Goal: Obtain resource: Obtain resource

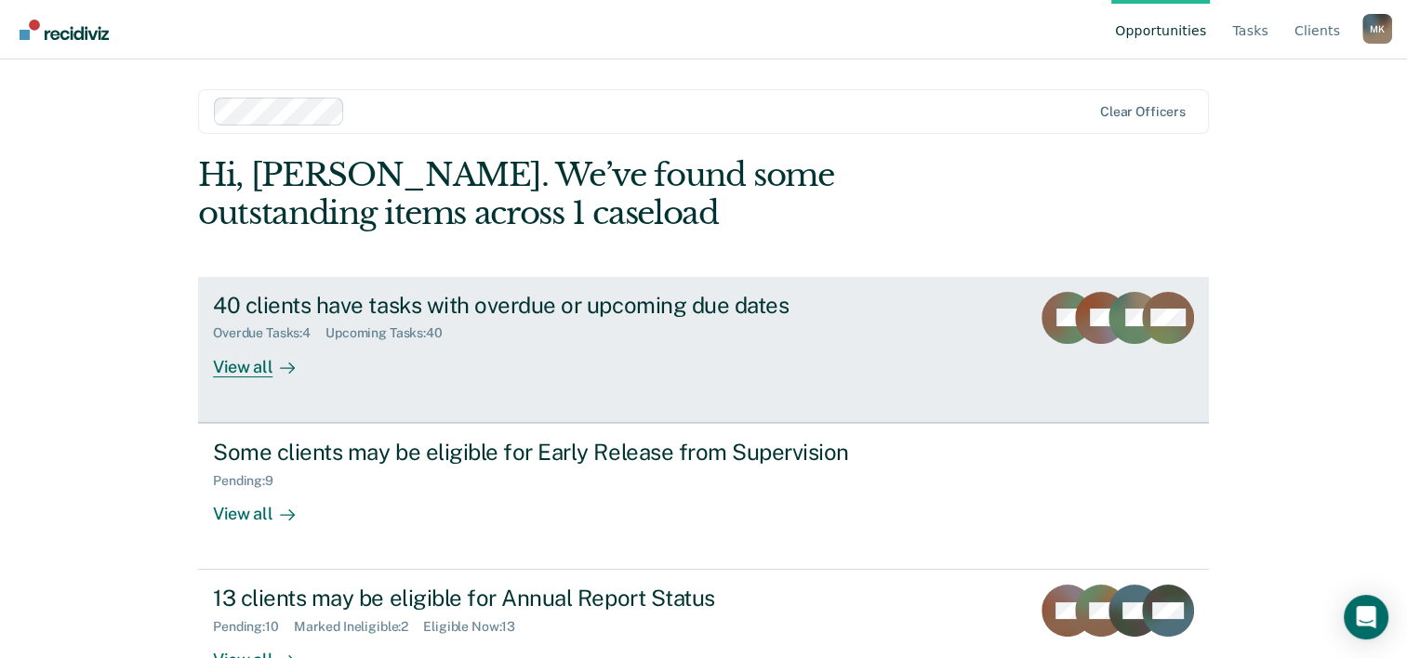
scroll to position [57, 0]
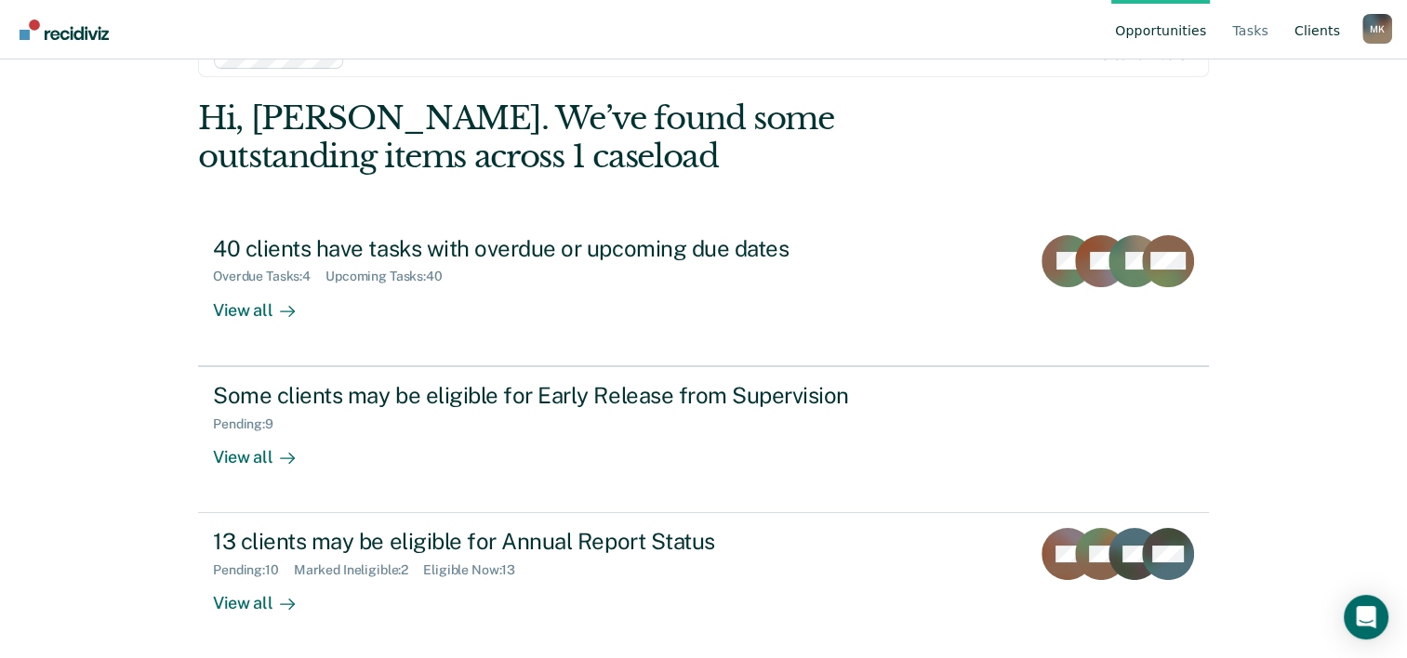
click at [1314, 32] on link "Client s" at bounding box center [1317, 30] width 53 height 60
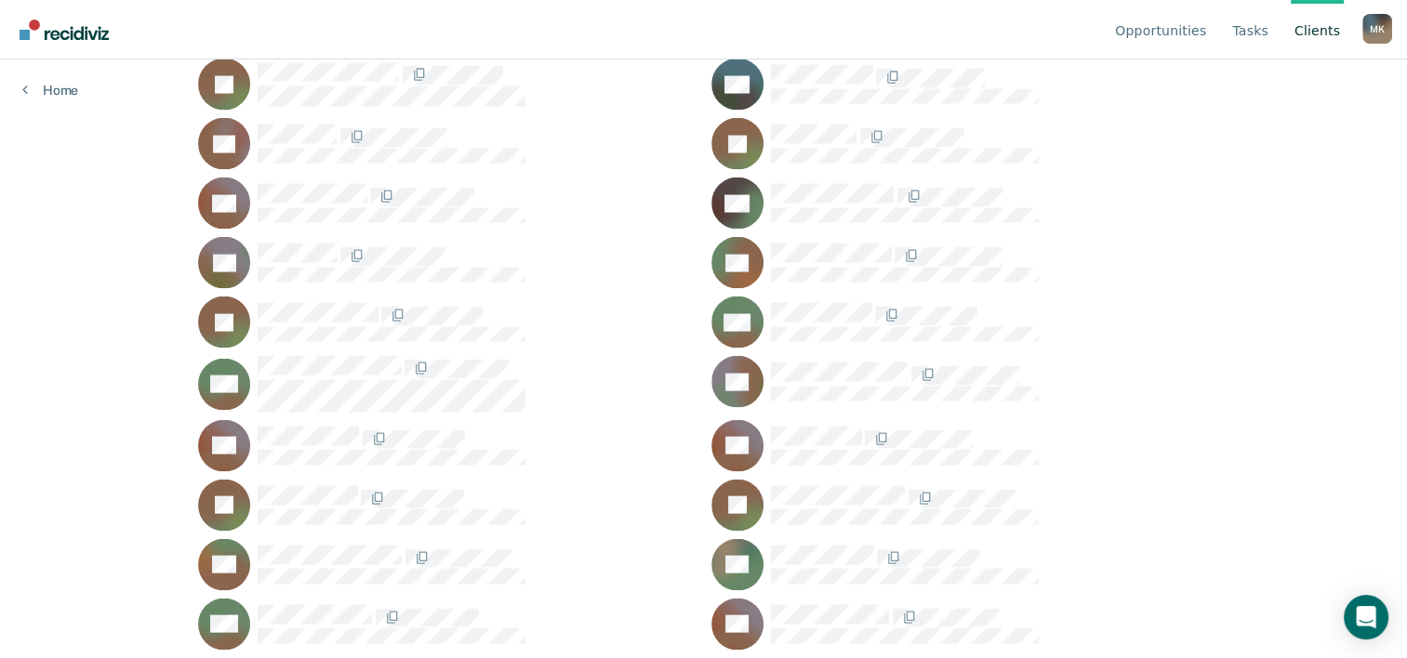
scroll to position [3826, 0]
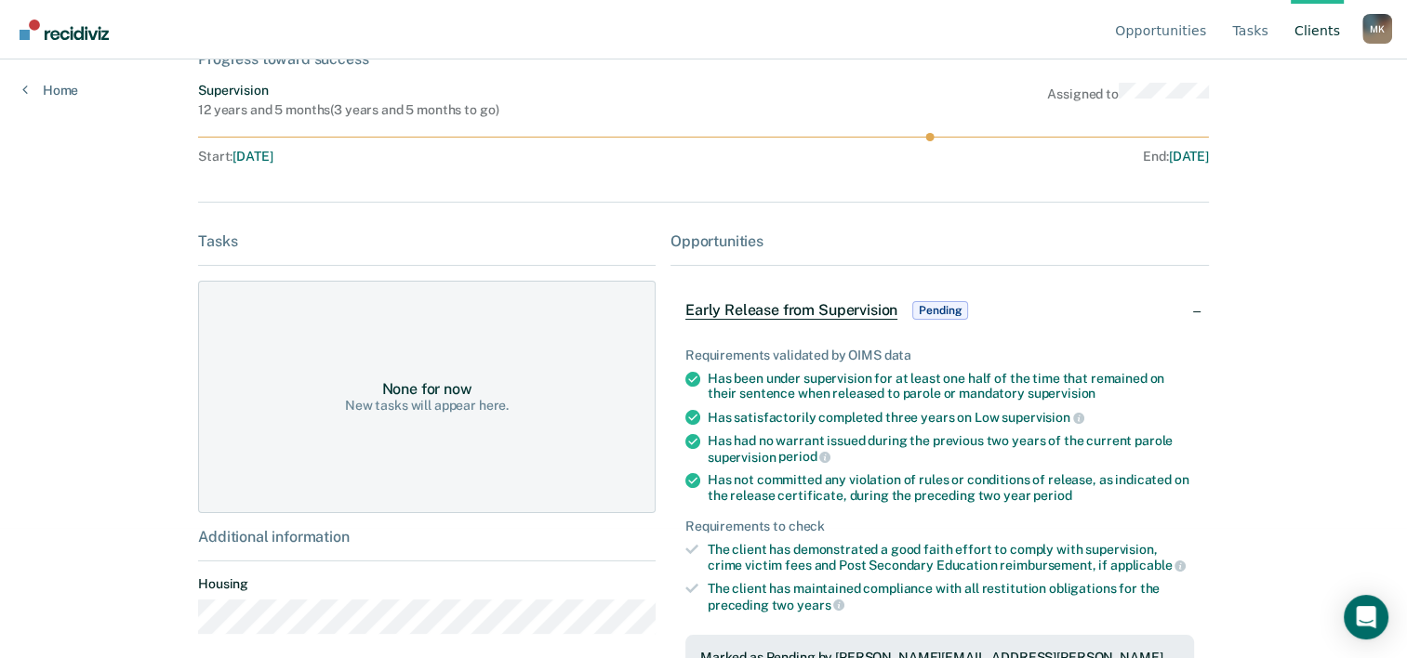
scroll to position [305, 0]
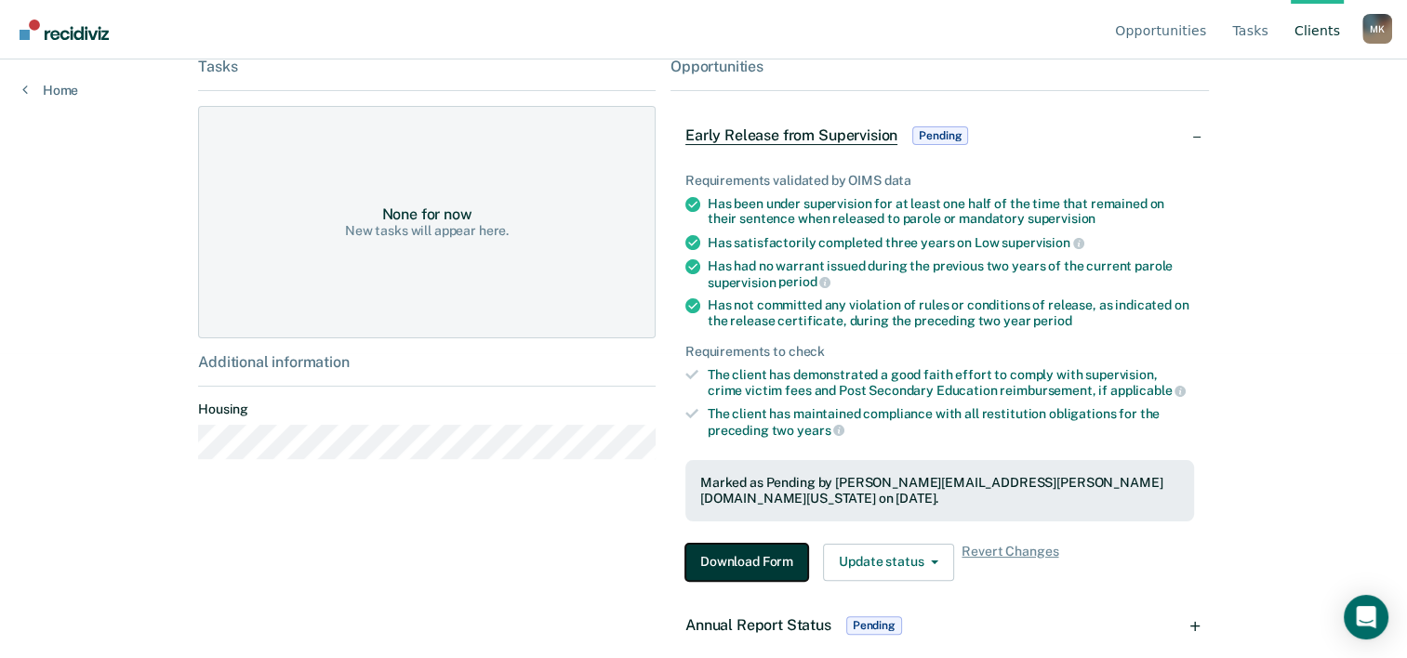
click at [762, 544] on button "Download Form" at bounding box center [746, 562] width 123 height 37
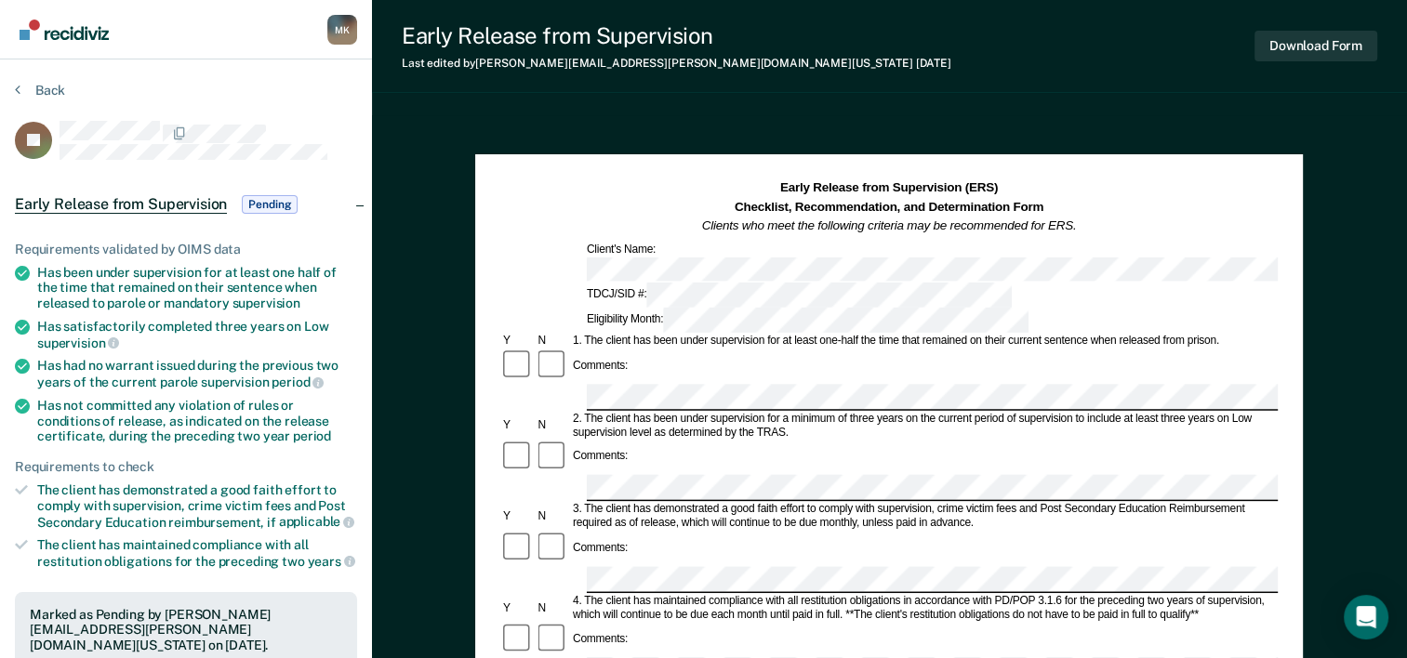
scroll to position [305, 0]
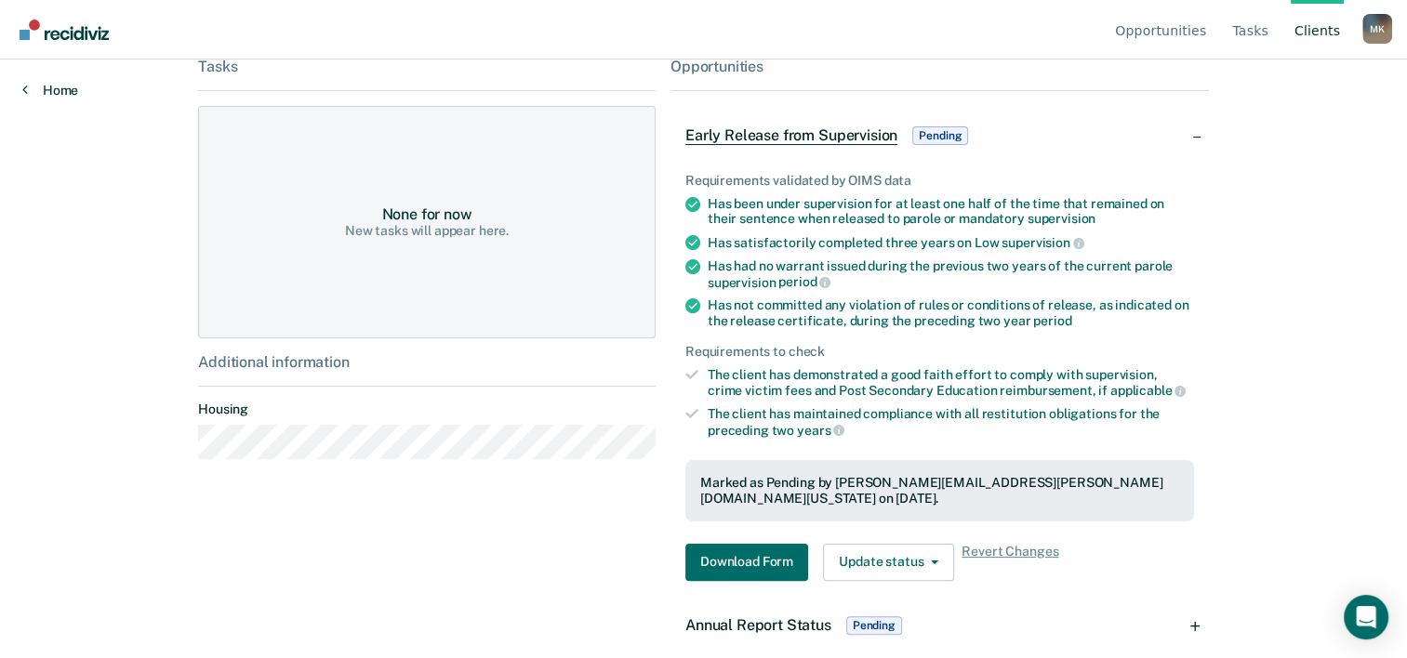
click at [22, 88] on icon at bounding box center [25, 89] width 6 height 15
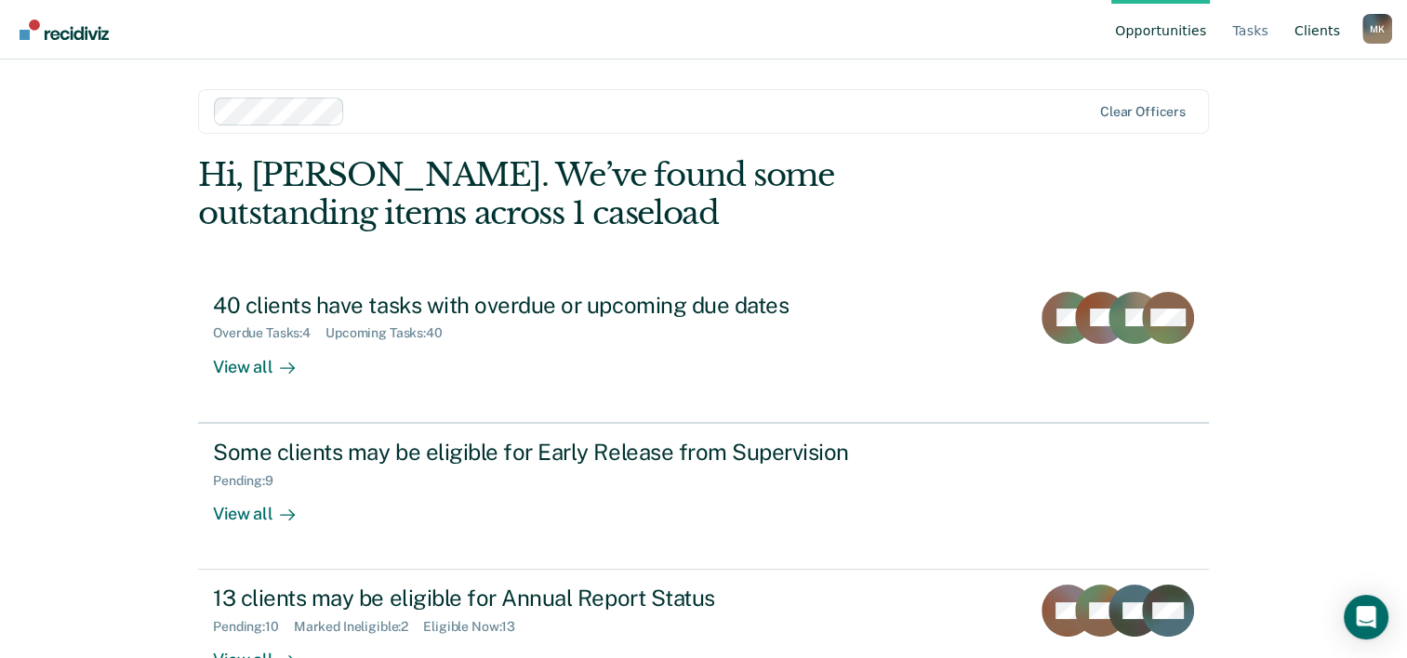
click at [1332, 30] on link "Client s" at bounding box center [1317, 30] width 53 height 60
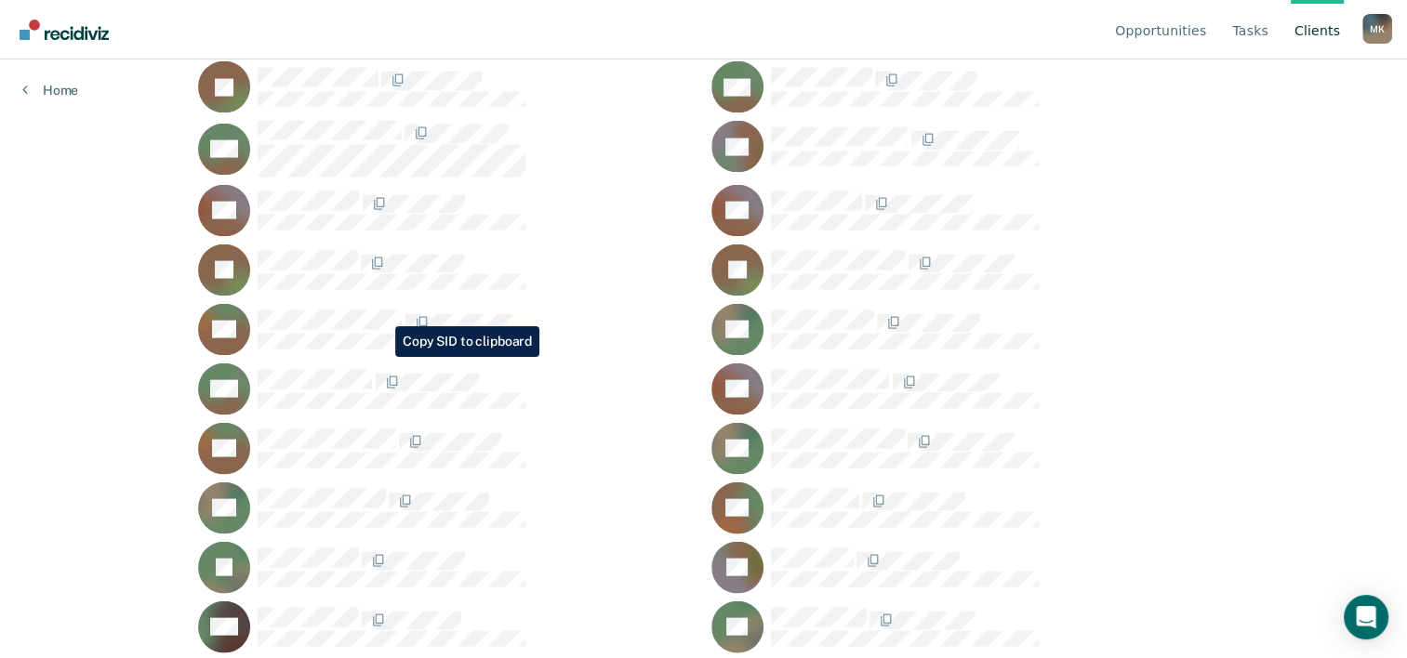
scroll to position [3998, 0]
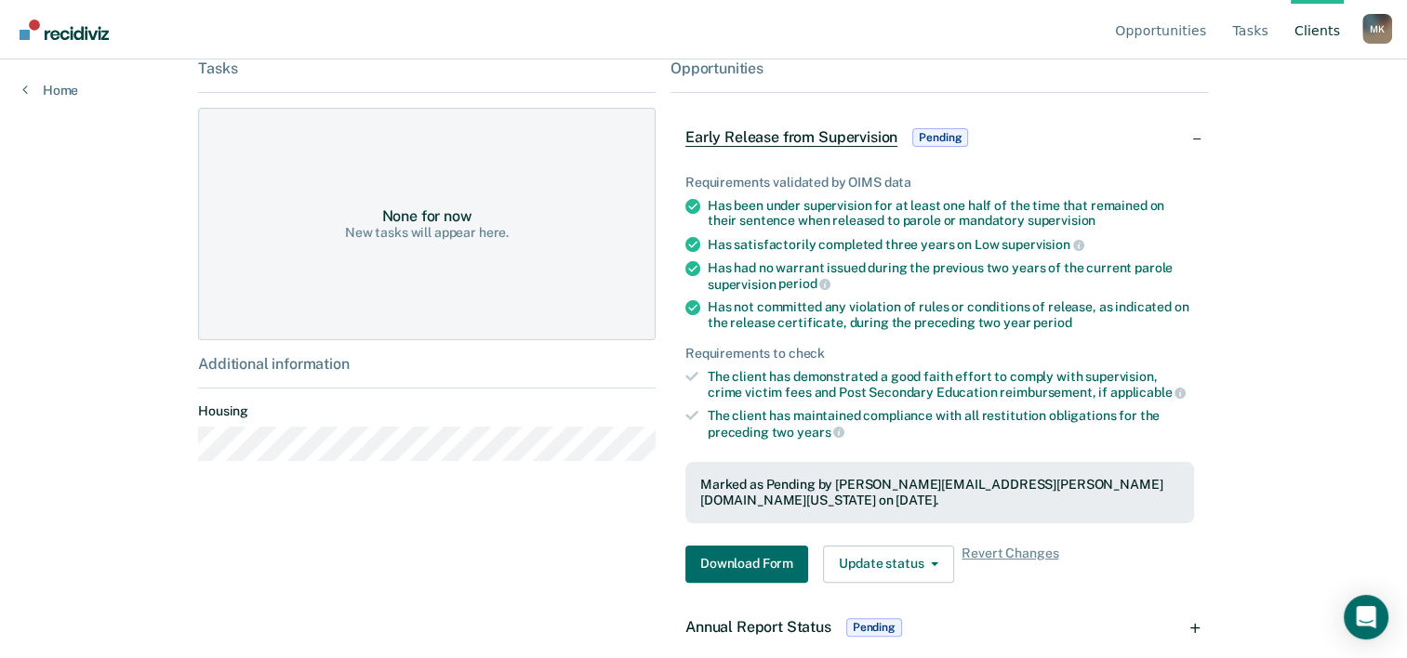
scroll to position [305, 0]
click at [744, 544] on button "Download Form" at bounding box center [746, 562] width 123 height 37
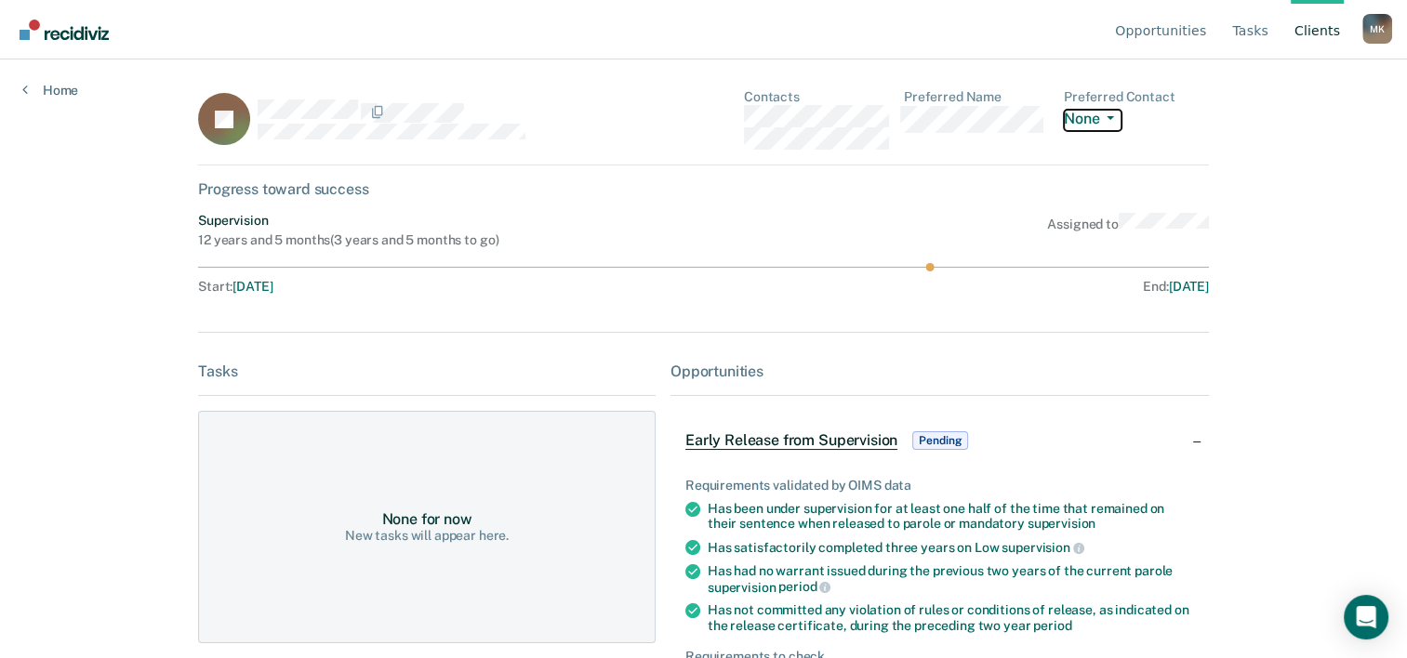
click at [1113, 116] on icon "button" at bounding box center [1109, 118] width 7 height 4
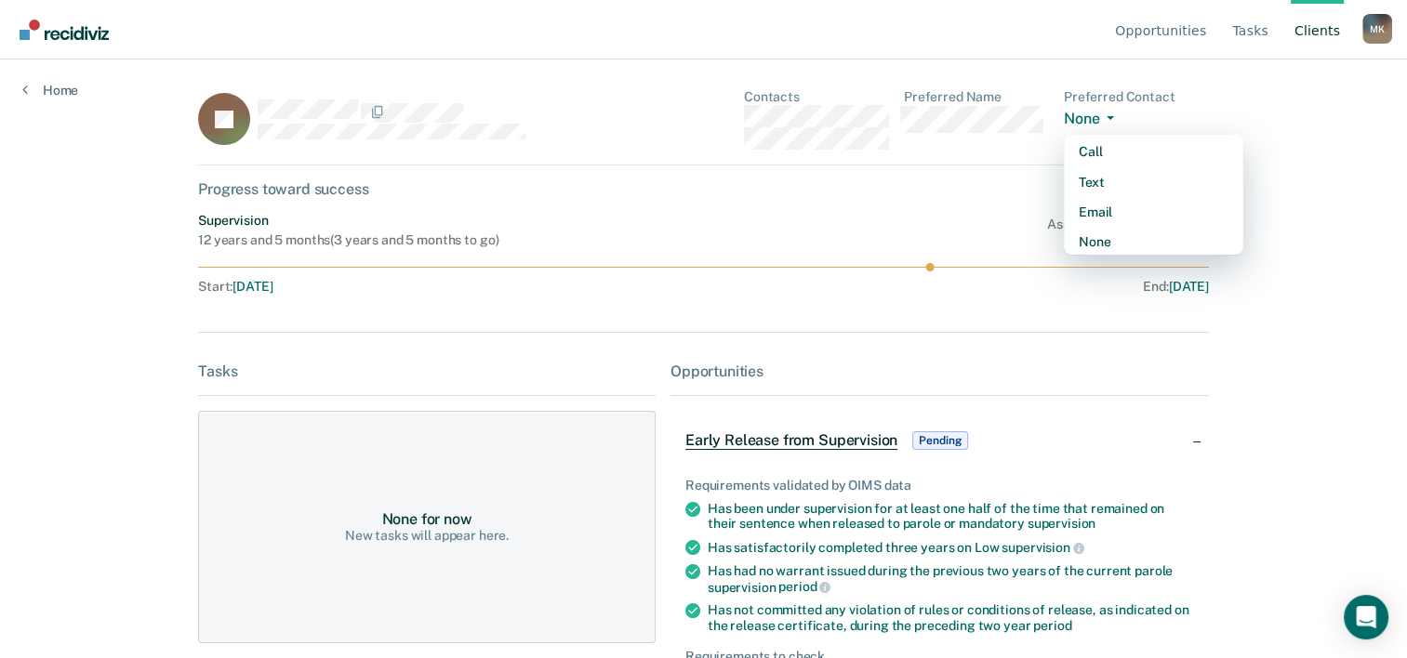
click at [993, 191] on div "Progress toward success" at bounding box center [703, 189] width 1011 height 18
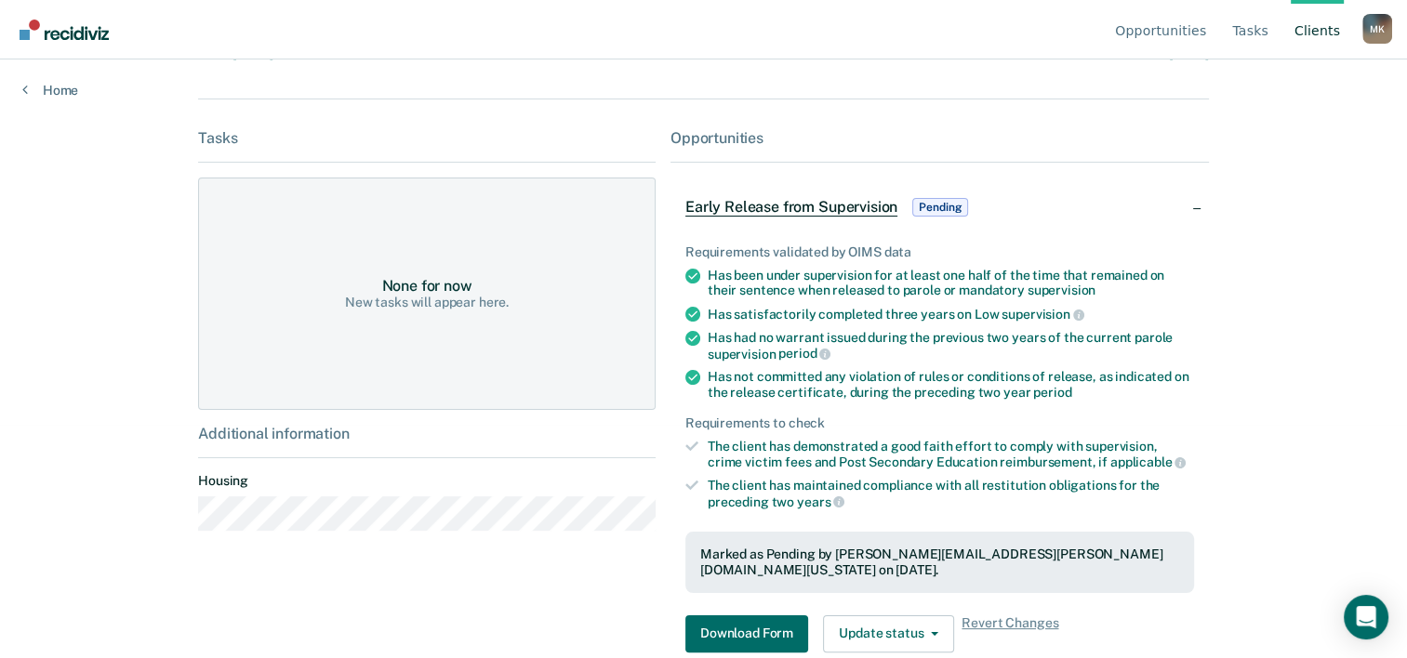
scroll to position [305, 0]
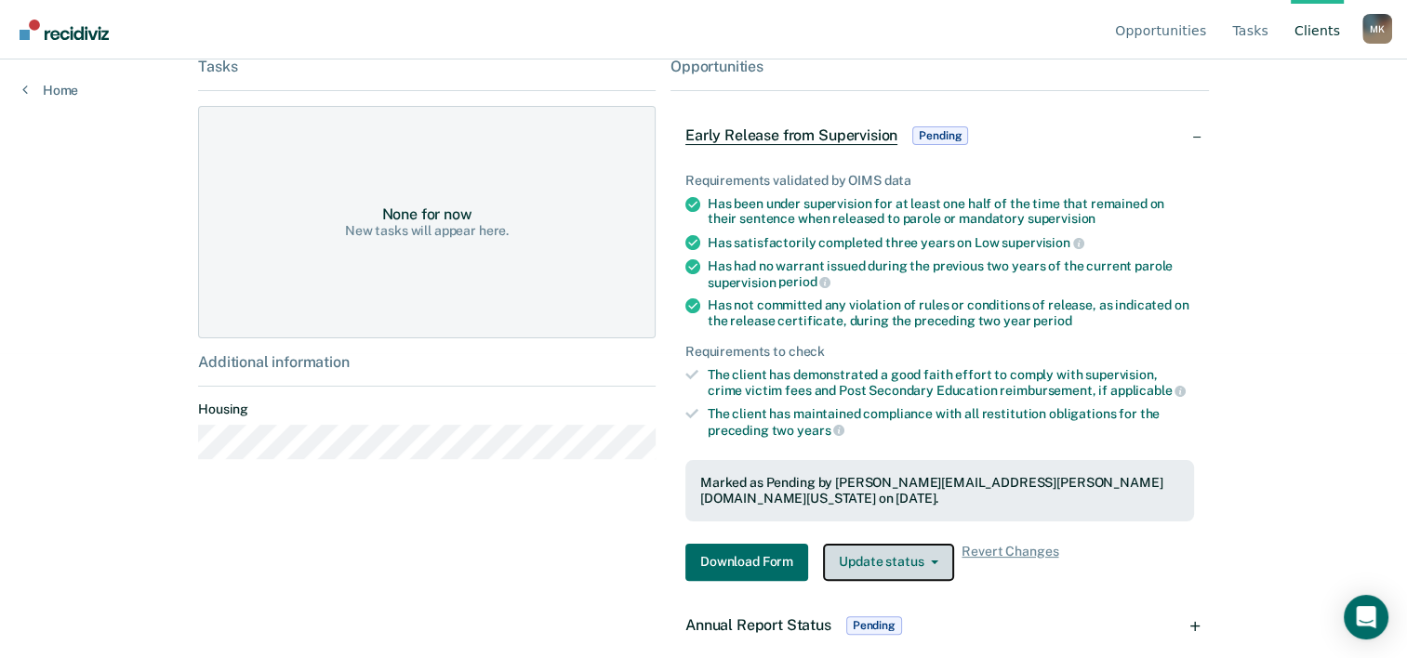
click at [928, 547] on button "Update status" at bounding box center [888, 562] width 131 height 37
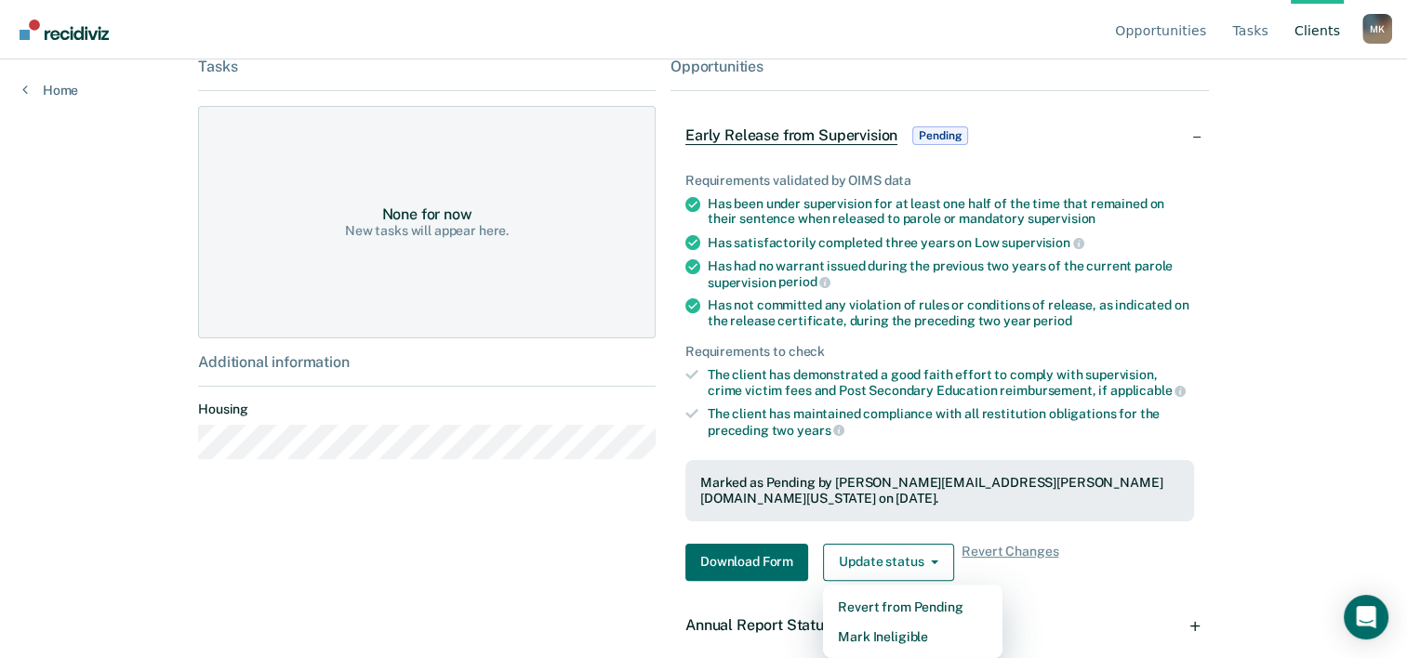
click at [1265, 353] on html "Looks like you’re using Internet Explorer 11. For faster loading and a better e…" at bounding box center [703, 24] width 1407 height 658
click at [1372, 186] on div "Opportunities Tasks Client s [PERSON_NAME] [PERSON_NAME] Profile How it works L…" at bounding box center [703, 24] width 1407 height 658
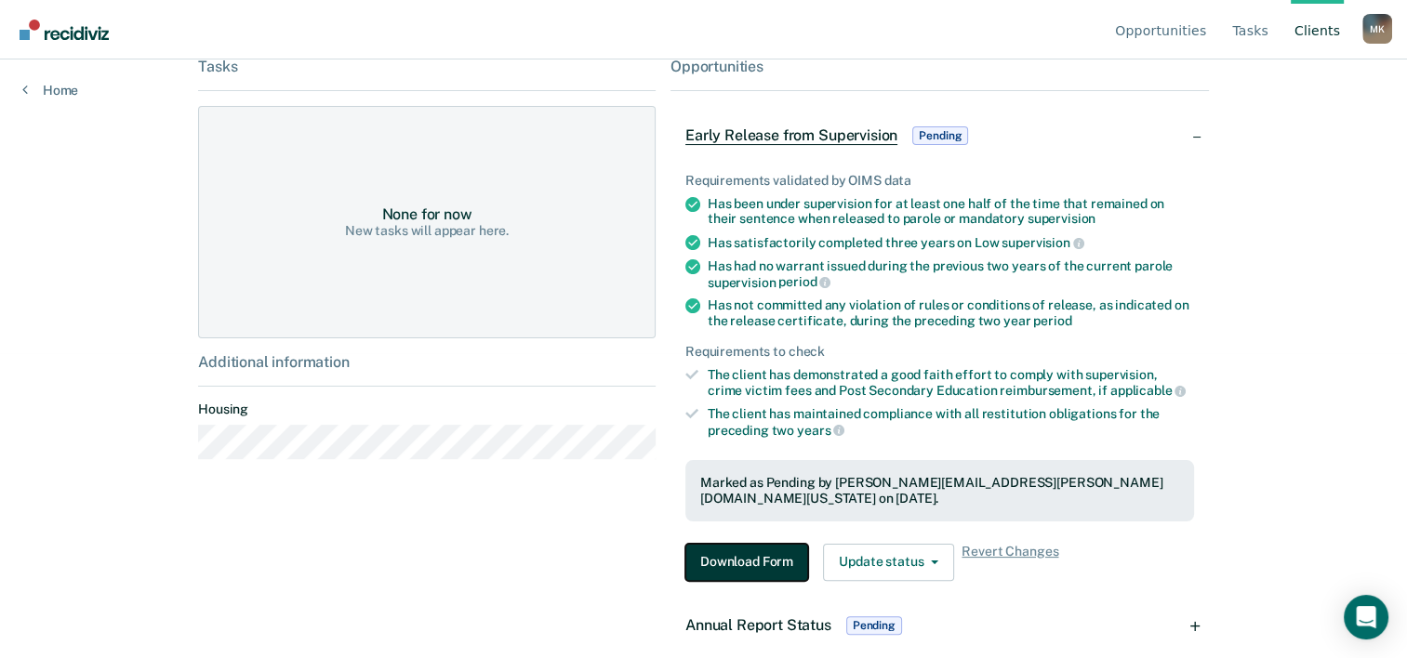
click at [733, 544] on button "Download Form" at bounding box center [746, 562] width 123 height 37
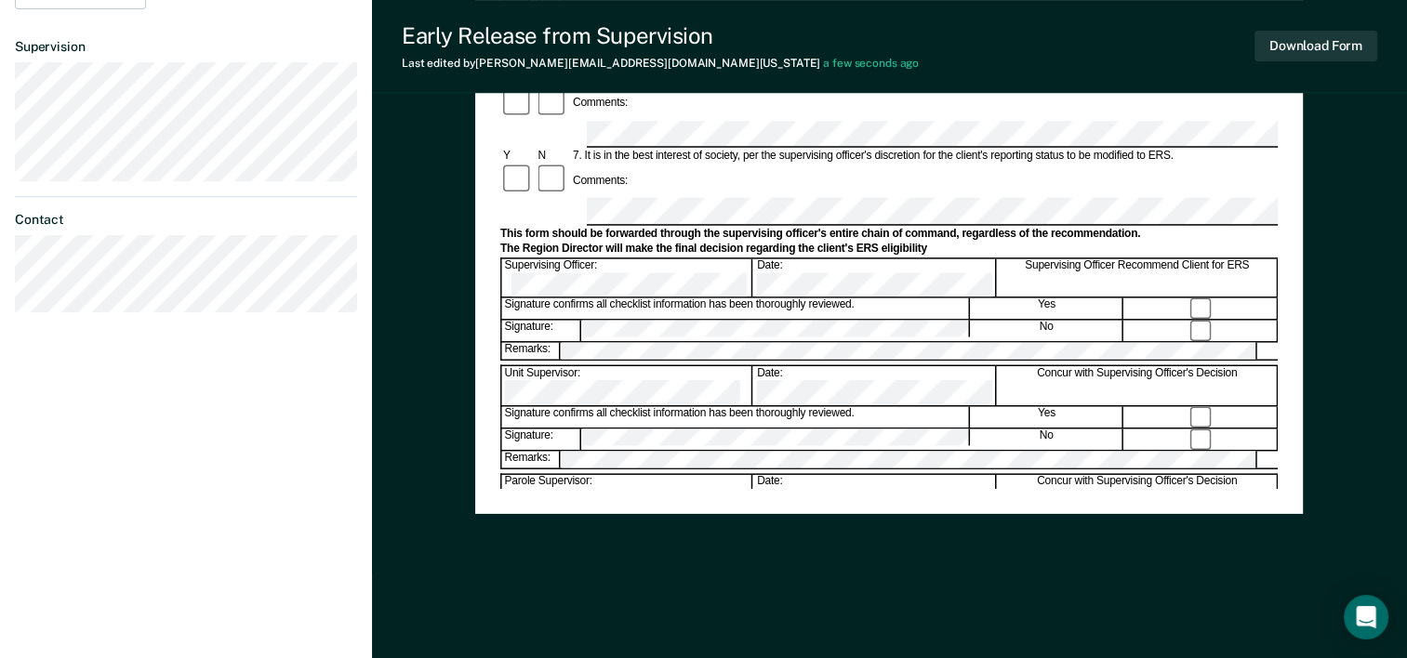
scroll to position [533, 0]
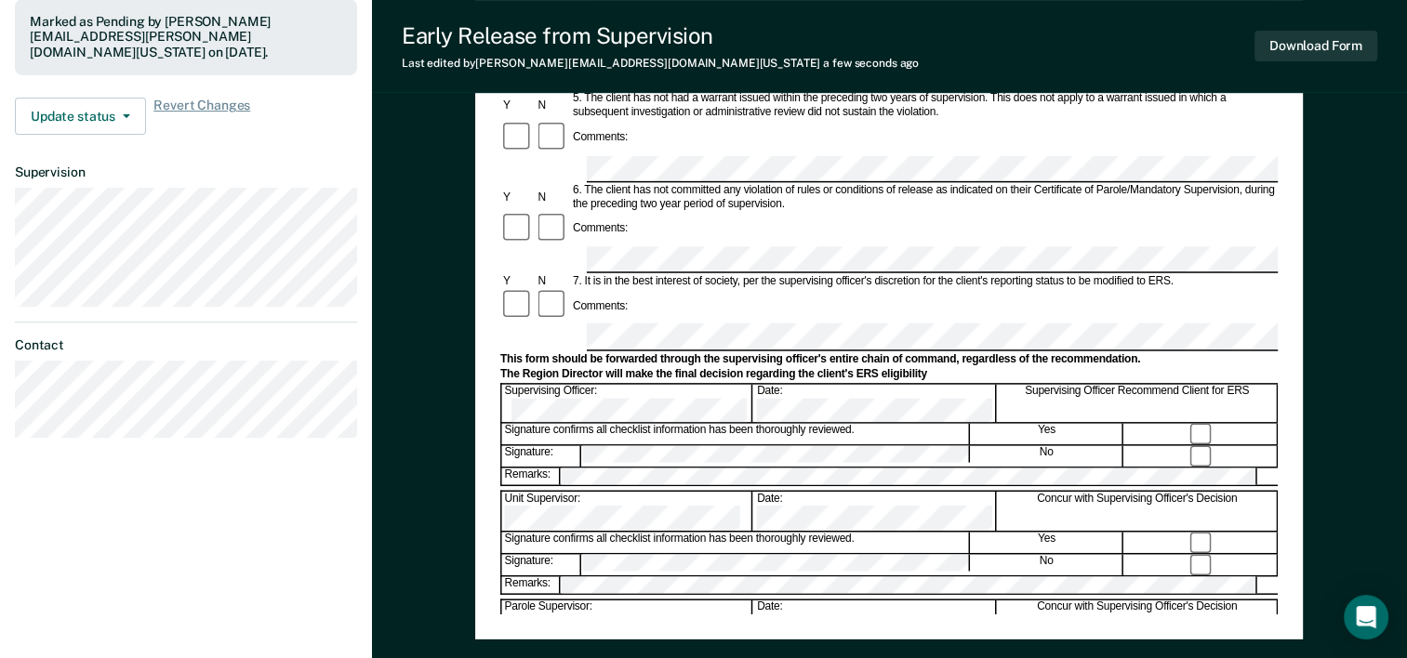
scroll to position [626, 0]
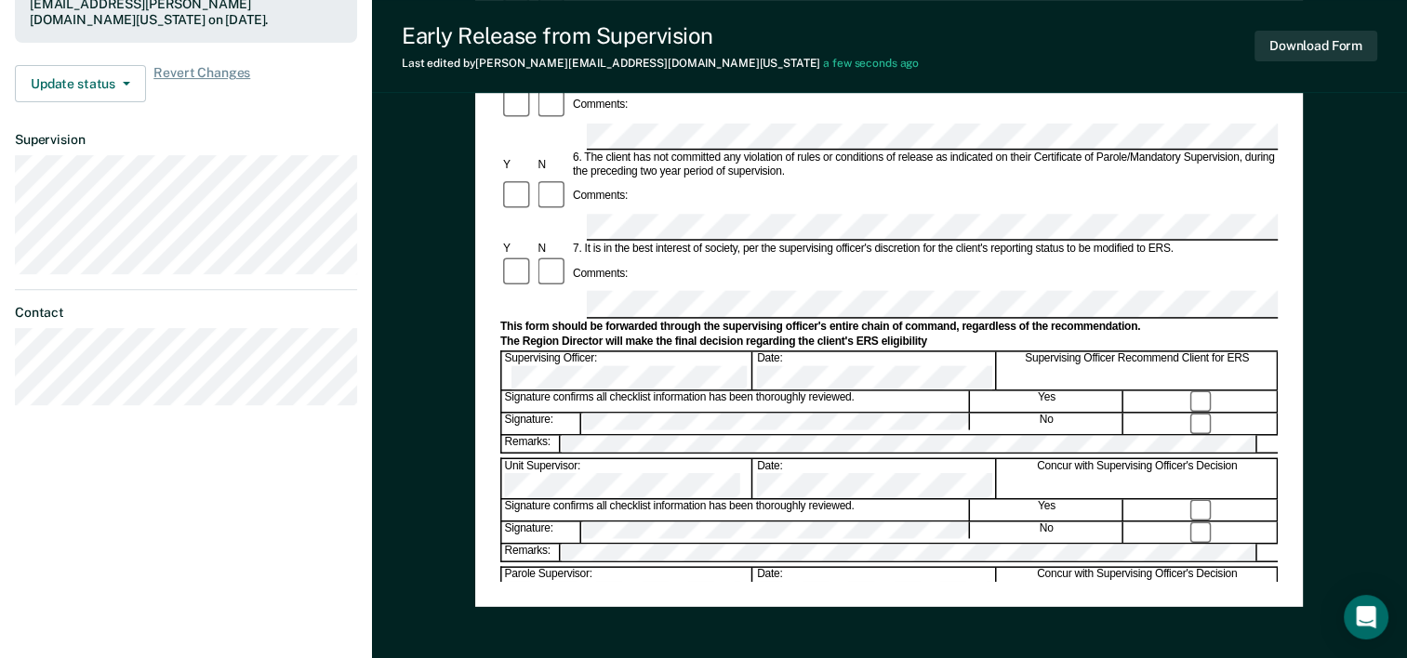
click at [778, 580] on div "Early Release from Supervision (ERS) Checklist, Recommendation, and Determinati…" at bounding box center [888, 68] width 777 height 1028
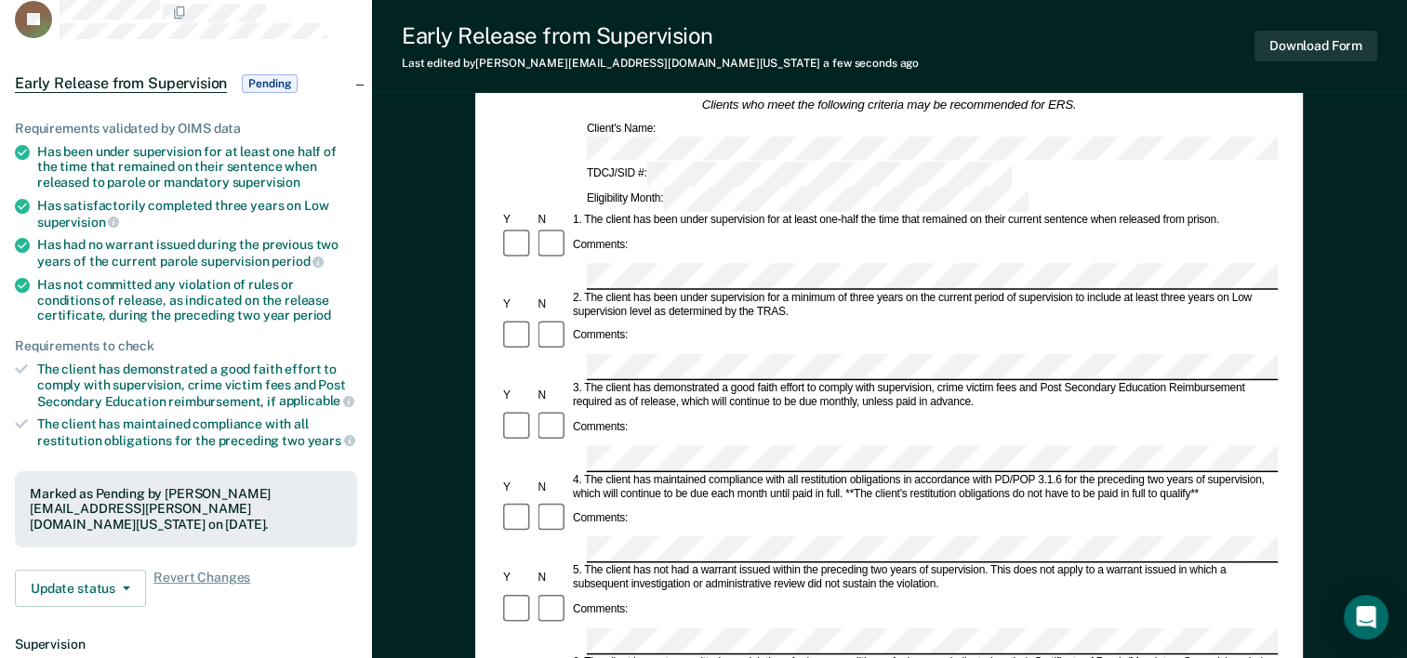
scroll to position [0, 0]
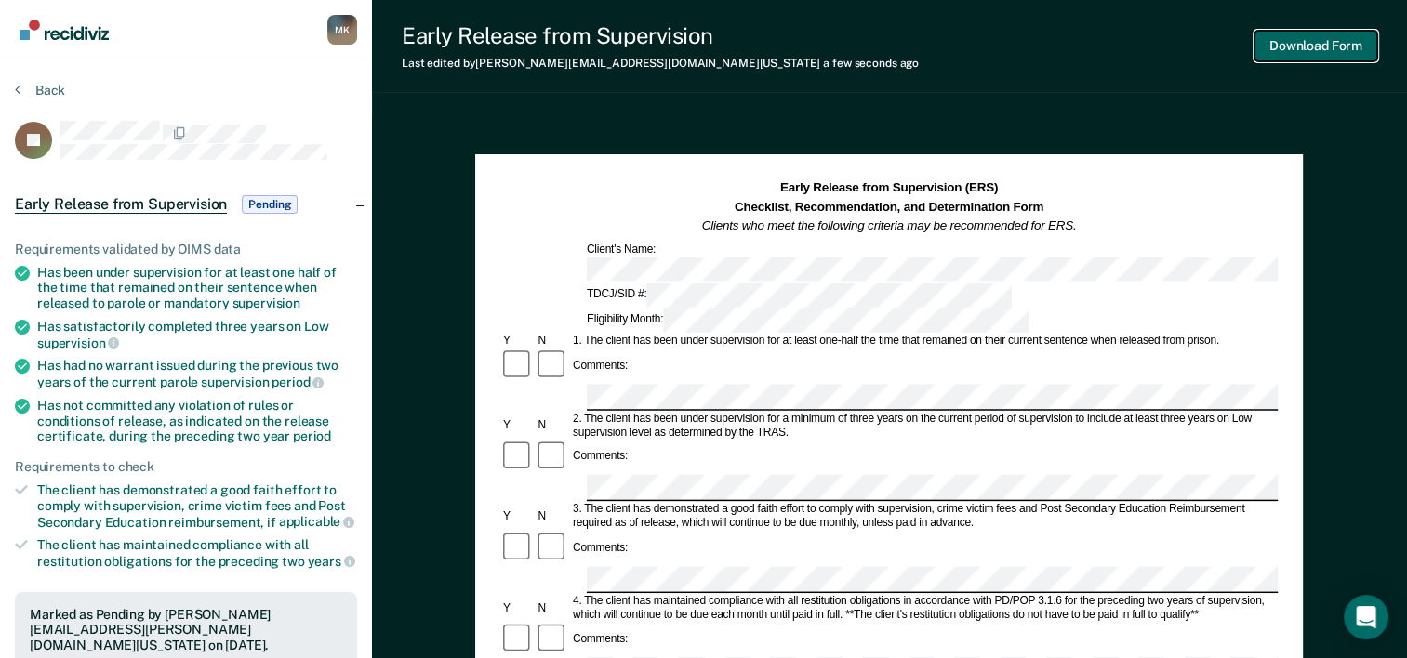
click at [1313, 45] on button "Download Form" at bounding box center [1315, 46] width 123 height 31
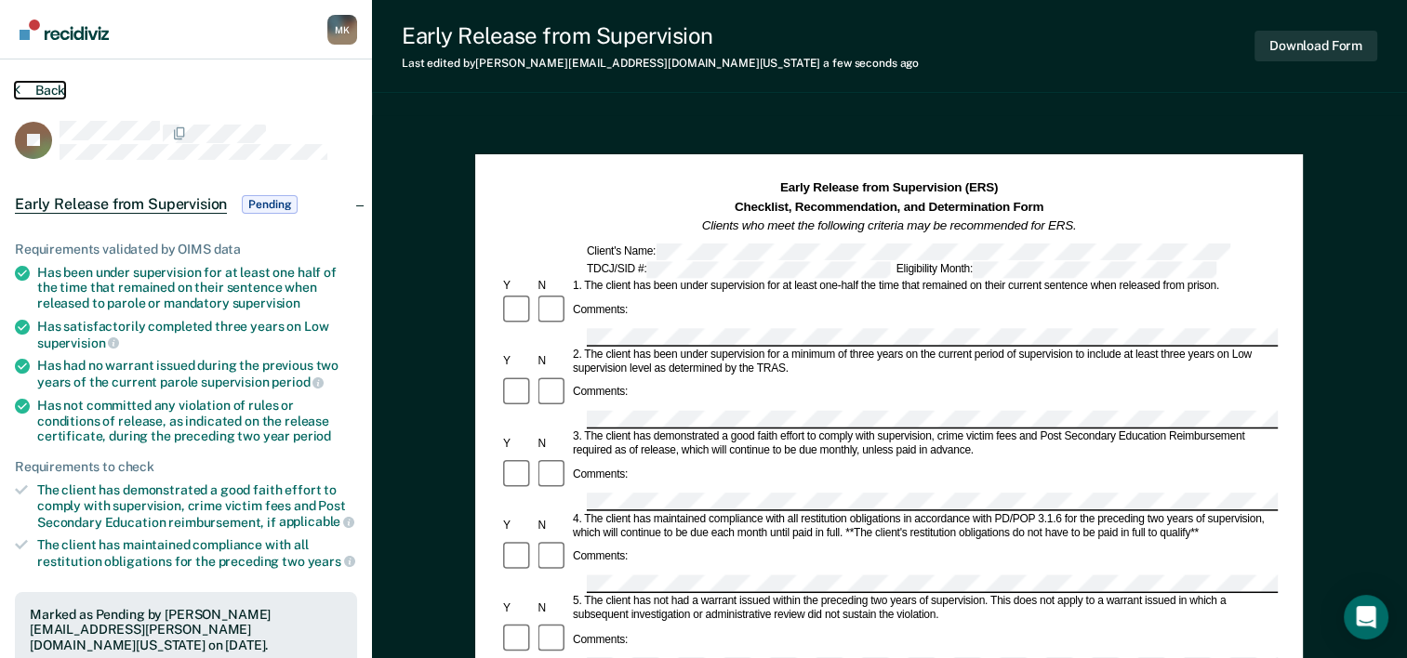
click at [20, 87] on button "Back" at bounding box center [40, 90] width 50 height 17
